Goal: Find specific page/section: Find specific page/section

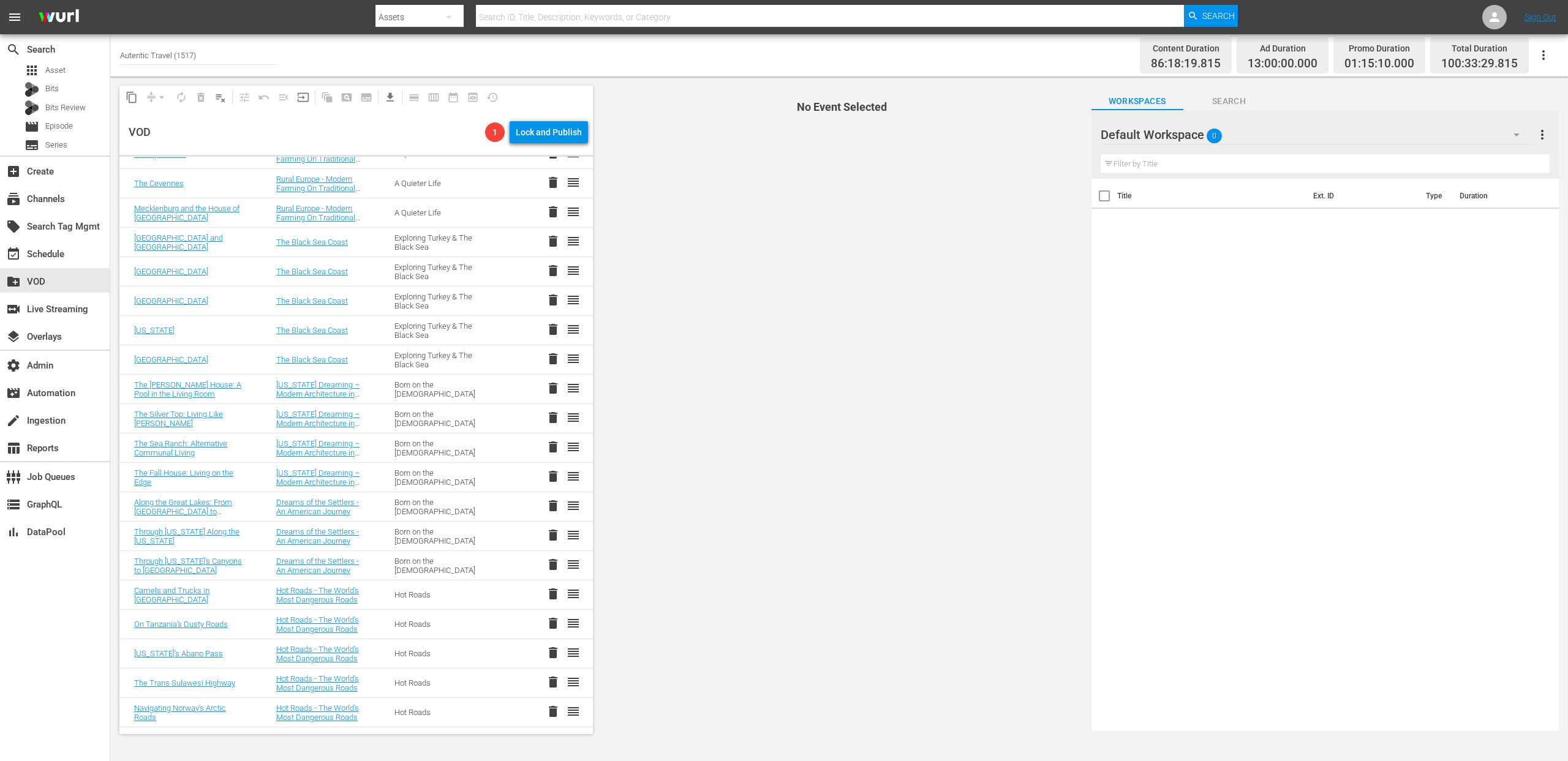
scroll to position [1178, 0]
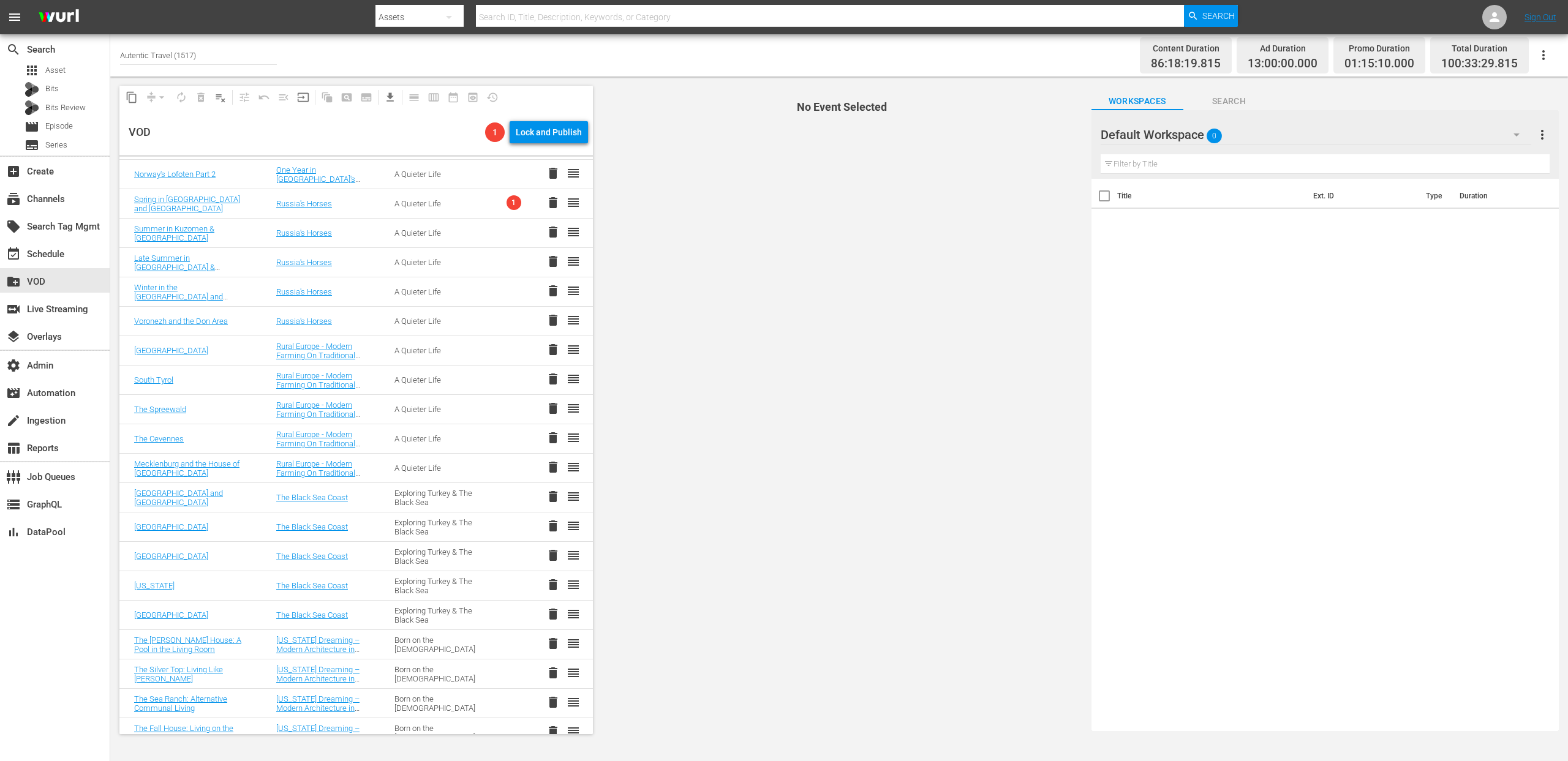
click at [404, 203] on div "A Quieter Life" at bounding box center [438, 203] width 89 height 9
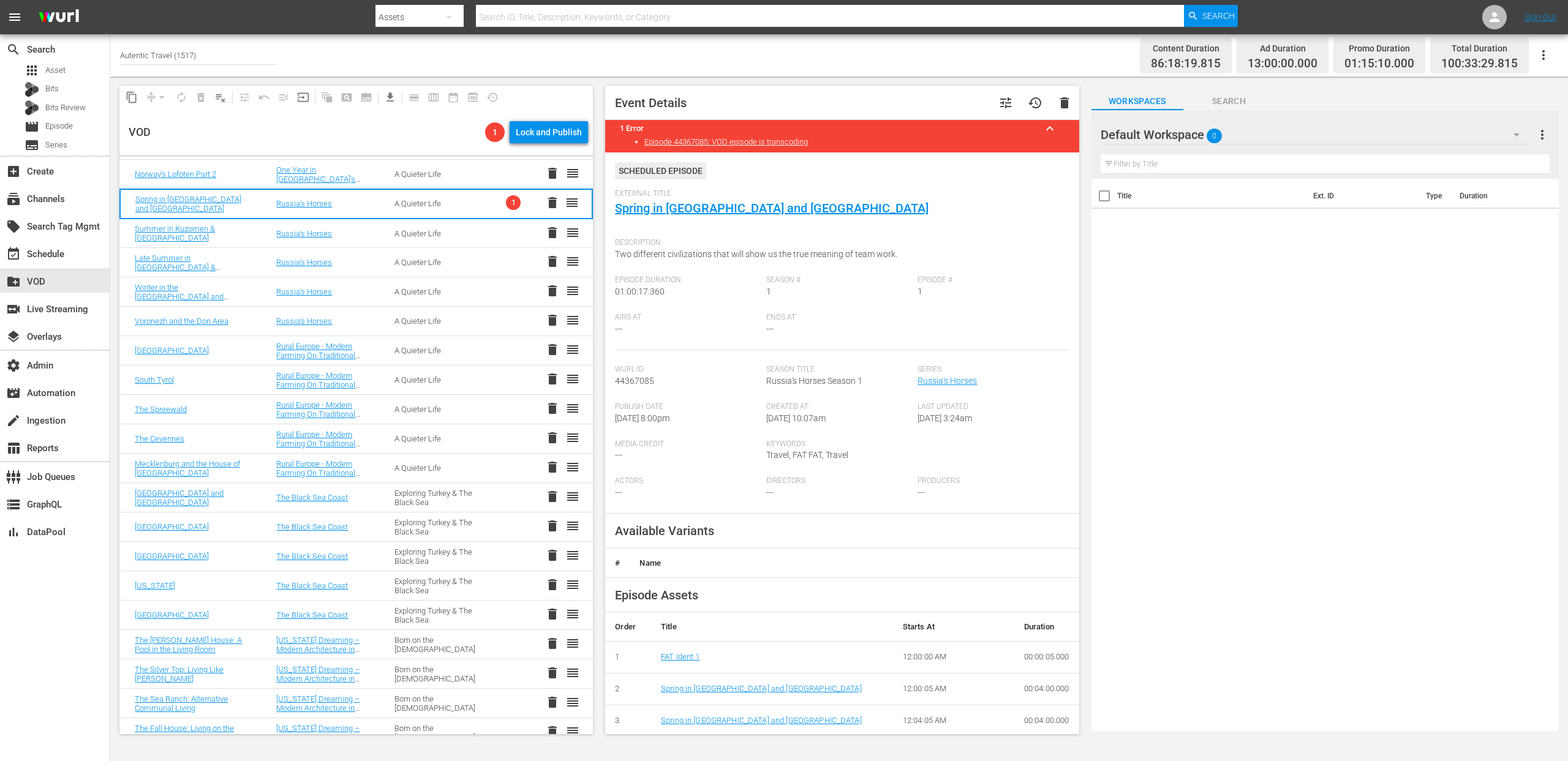
click at [413, 211] on td "A Quieter Life" at bounding box center [439, 203] width 119 height 29
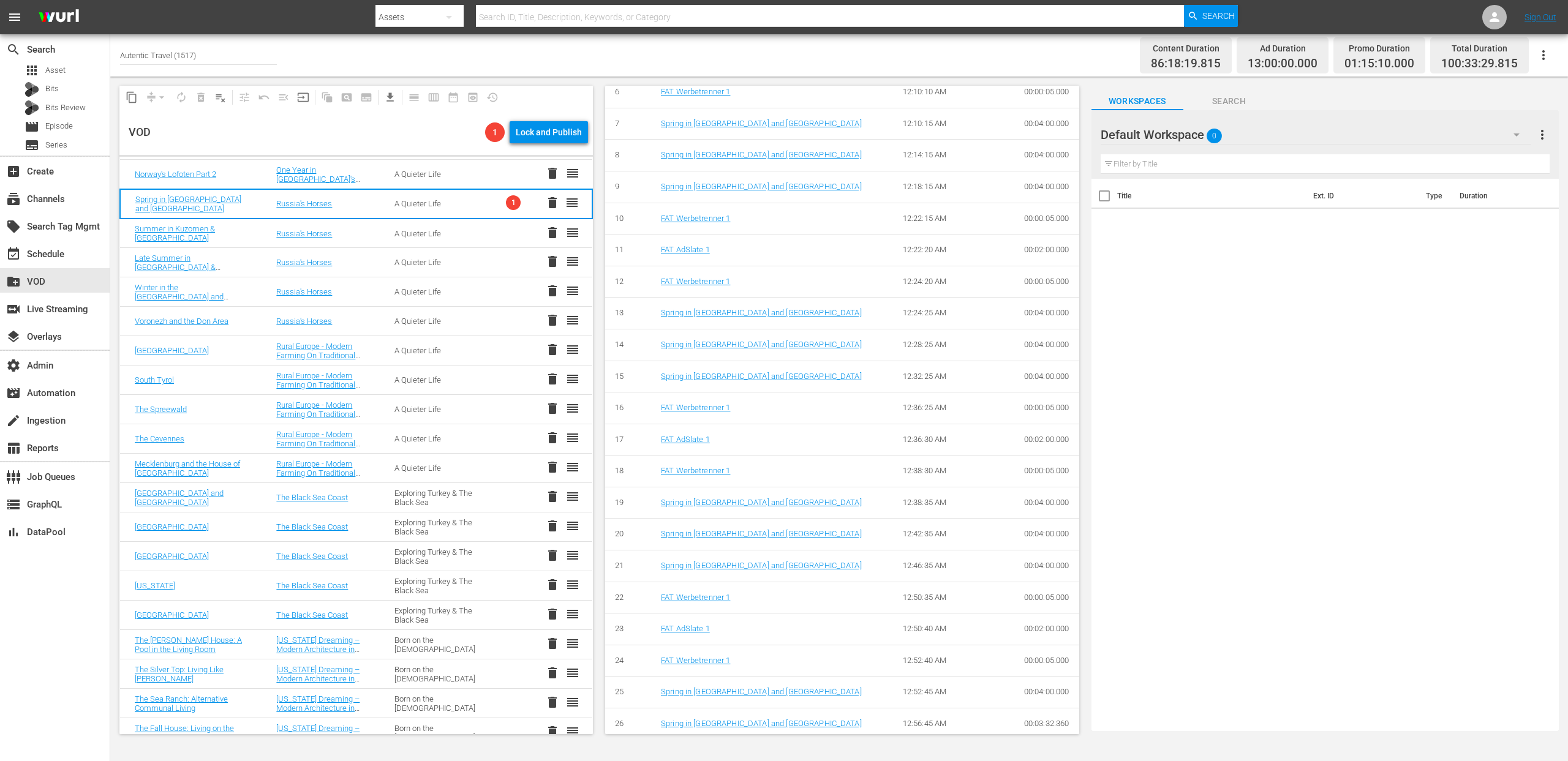
scroll to position [665, 0]
